Goal: Task Accomplishment & Management: Use online tool/utility

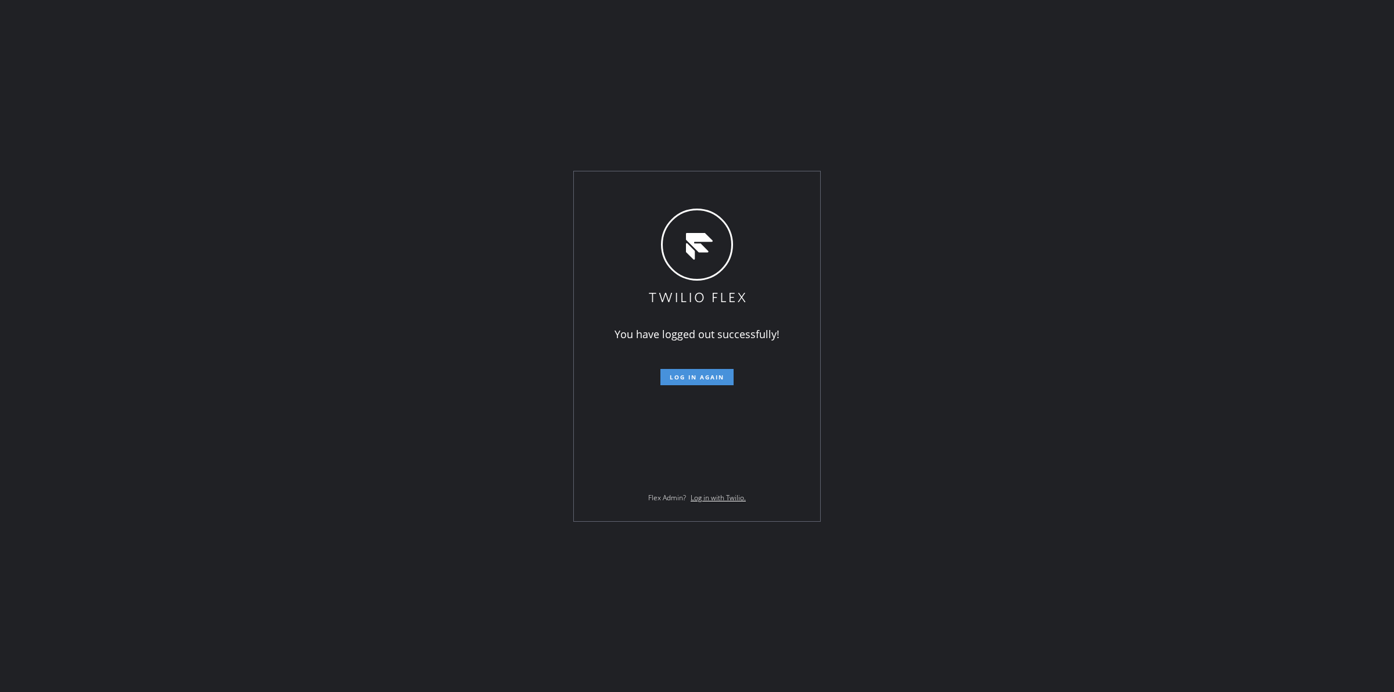
click at [703, 372] on button "Log in again" at bounding box center [696, 377] width 73 height 16
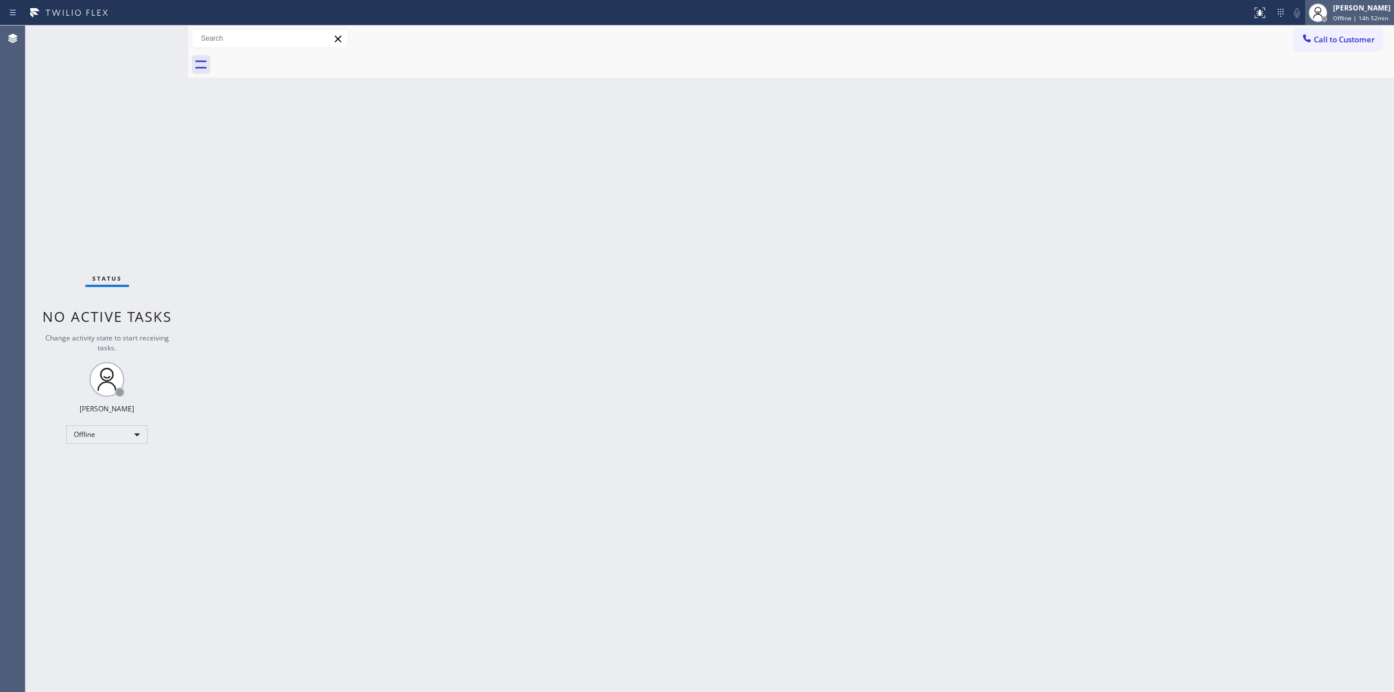
click at [1331, 9] on div at bounding box center [1318, 13] width 26 height 26
click at [1303, 80] on button "Unavailable" at bounding box center [1336, 76] width 116 height 15
click at [1351, 42] on span "Call to Customer" at bounding box center [1344, 39] width 61 height 10
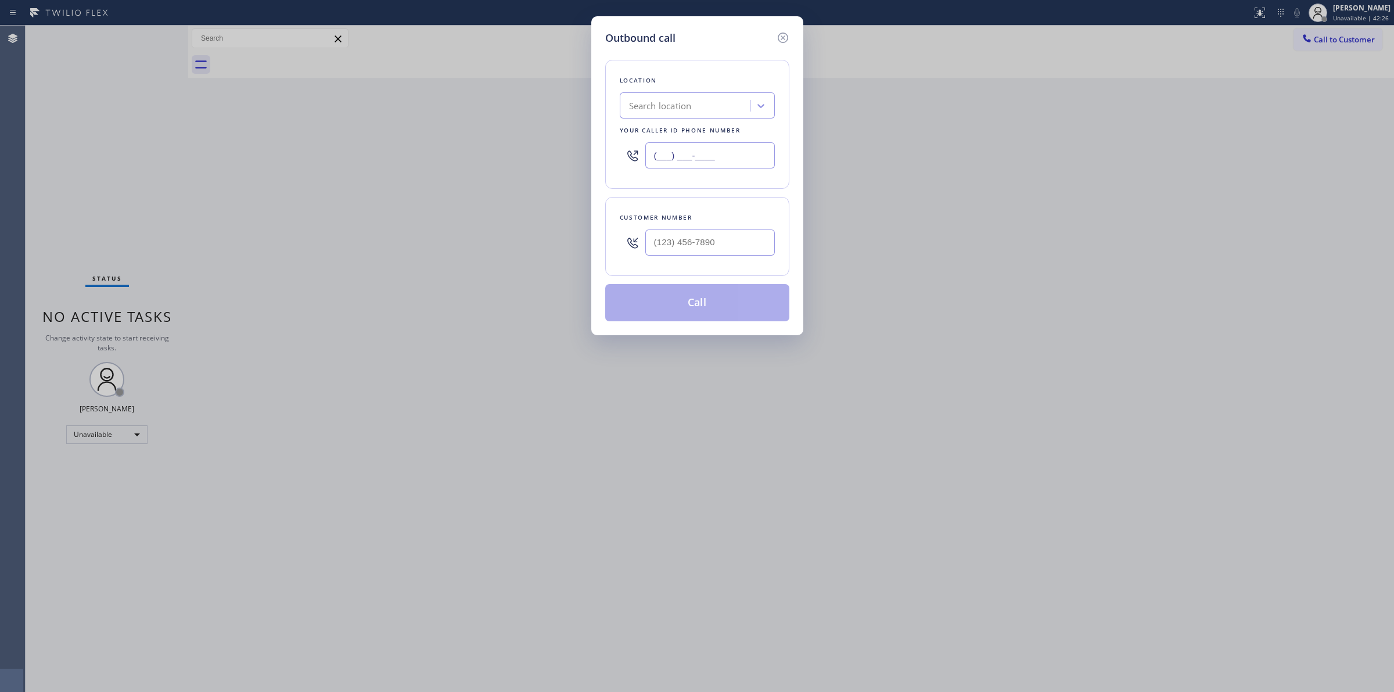
click at [706, 152] on input "(___) ___-____" at bounding box center [710, 155] width 130 height 26
click at [709, 152] on input "(___) ___-____" at bounding box center [710, 155] width 130 height 26
paste input "8556"
click at [709, 152] on input "(___) ___-8556" at bounding box center [710, 155] width 130 height 26
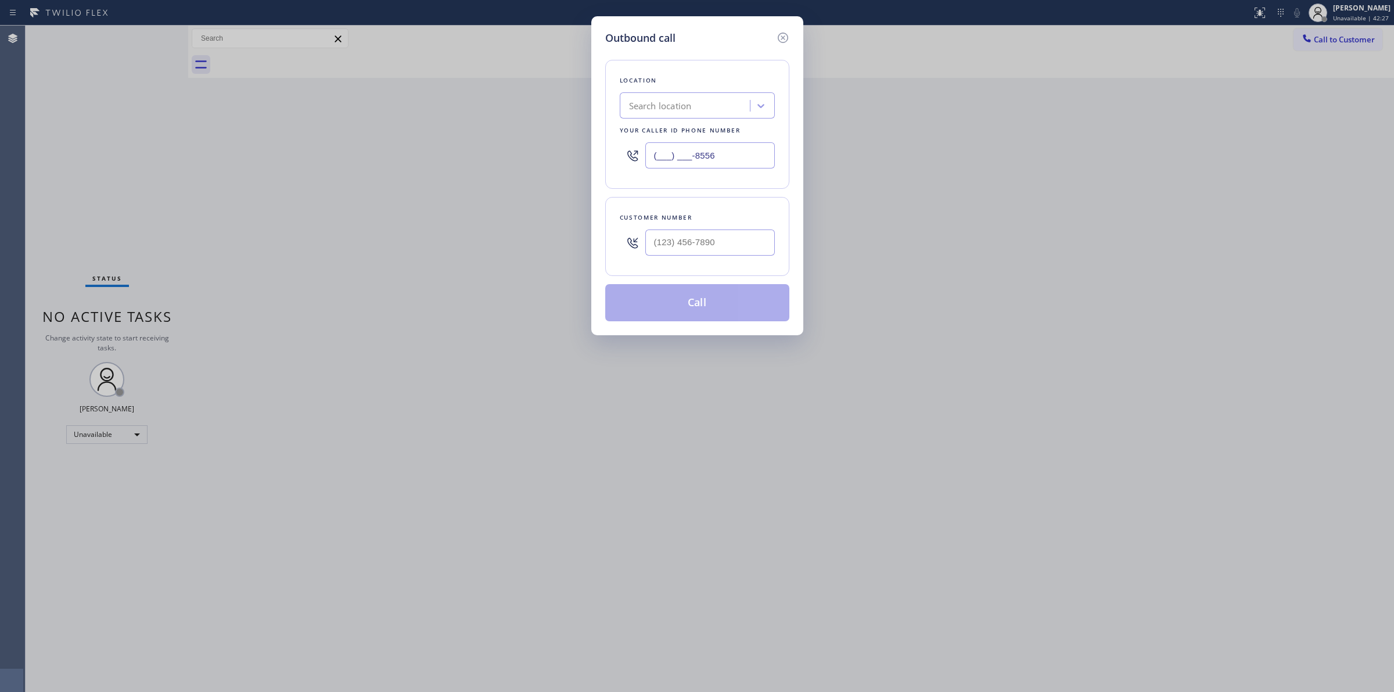
click at [709, 152] on input "(___) ___-8556" at bounding box center [710, 155] width 130 height 26
paste input "855) 699-6203"
type input "[PHONE_NUMBER]"
